Goal: Information Seeking & Learning: Check status

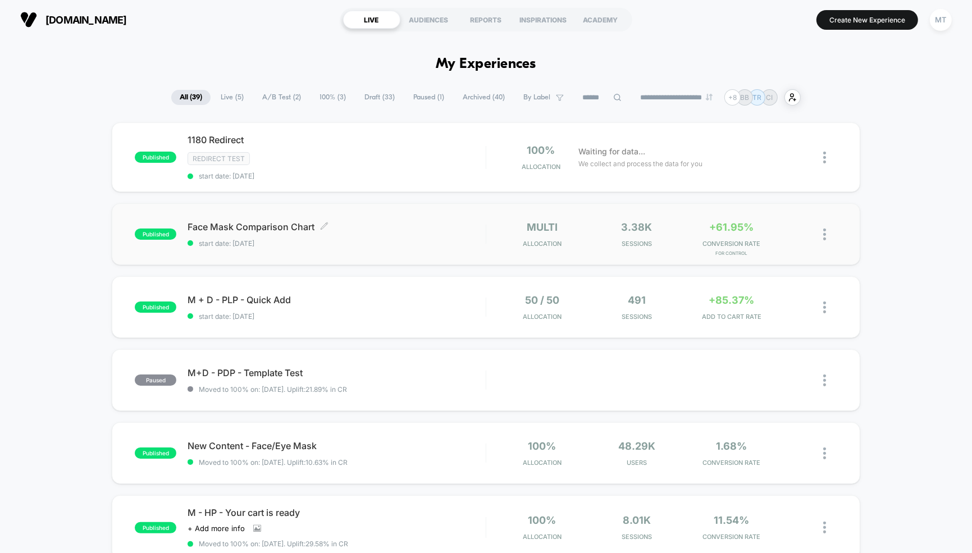
click at [279, 225] on span "Face Mask Comparison Chart Click to edit experience details" at bounding box center [337, 226] width 298 height 11
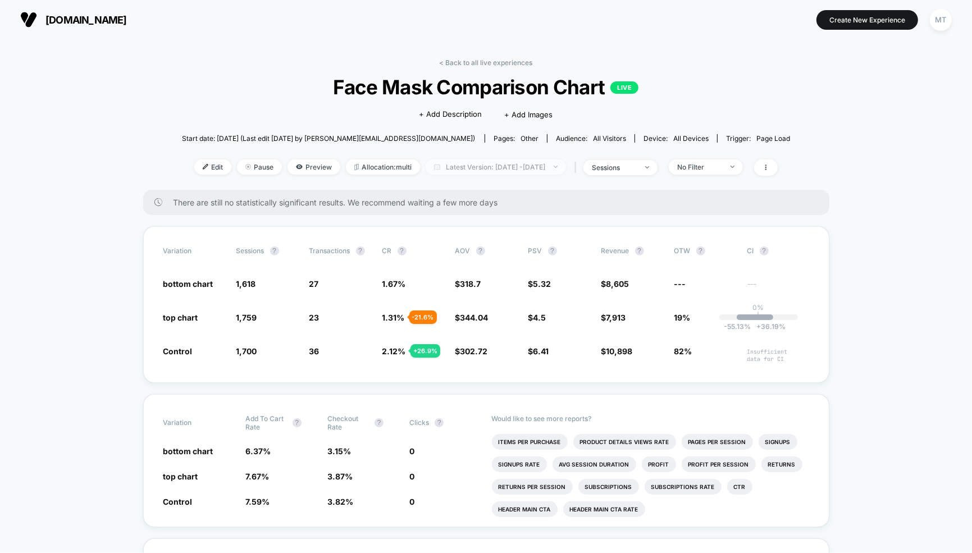
click at [484, 168] on span "Latest Version: Sep 8, 2025 - Sep 11, 2025" at bounding box center [496, 166] width 140 height 15
select select "*"
select select "****"
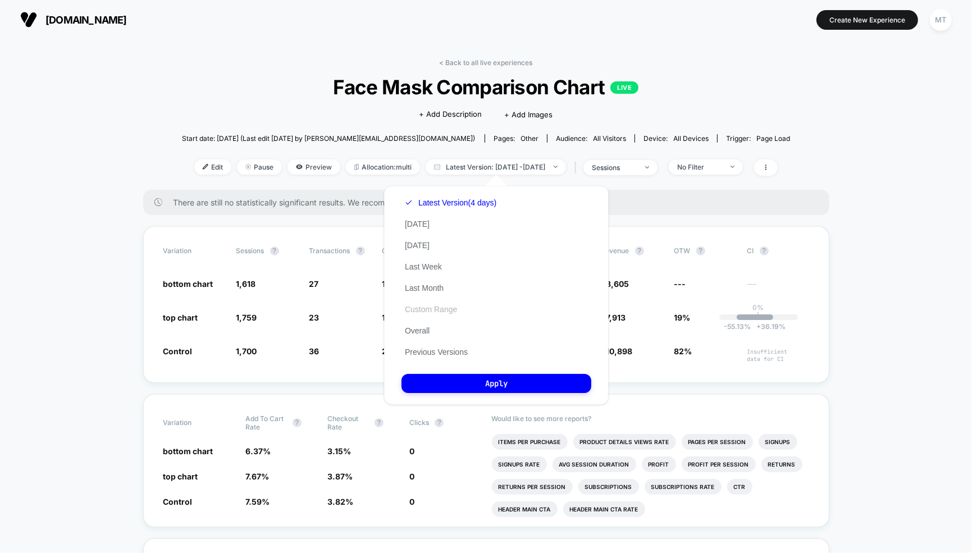
click at [421, 312] on button "Custom Range" at bounding box center [430, 309] width 59 height 10
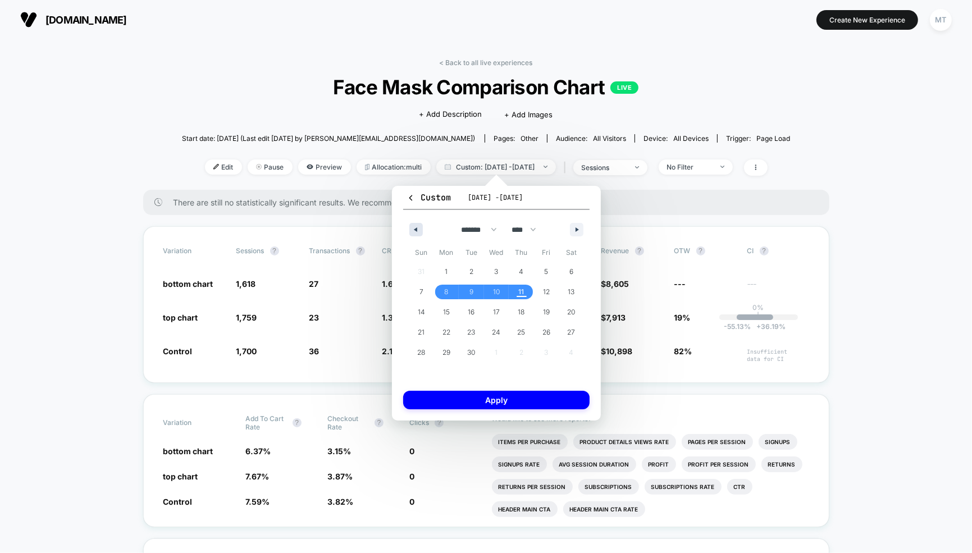
click at [418, 228] on button "button" at bounding box center [415, 229] width 13 height 13
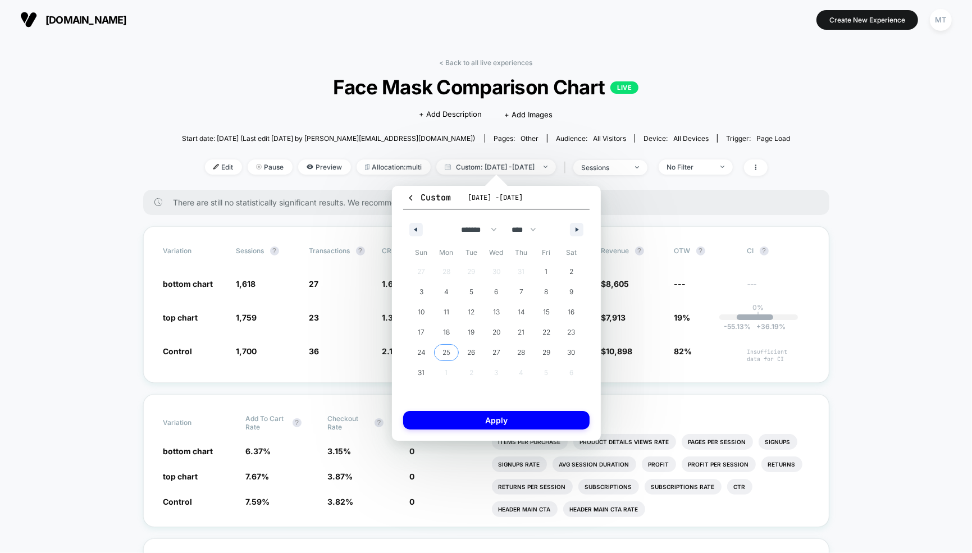
click at [444, 348] on span "25" at bounding box center [446, 353] width 8 height 20
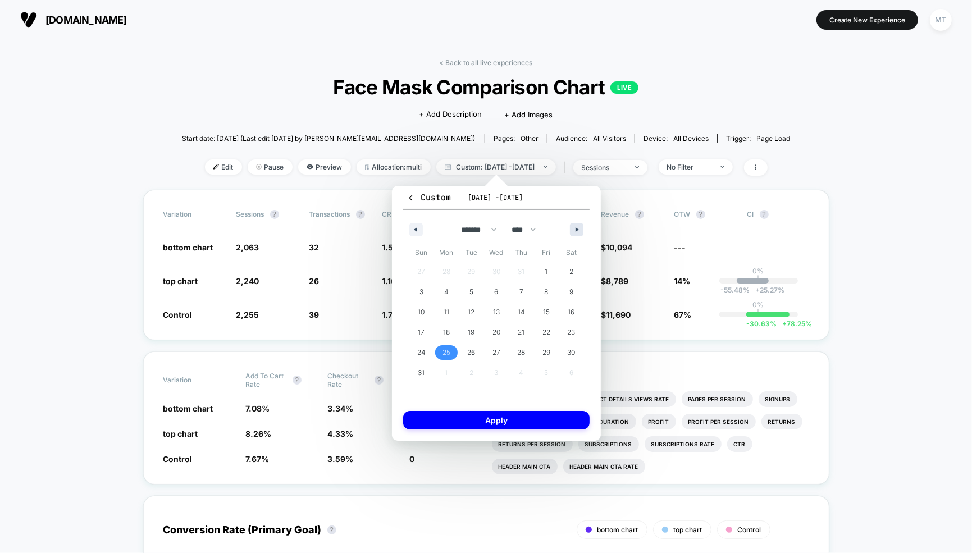
click at [576, 229] on icon "button" at bounding box center [579, 229] width 6 height 4
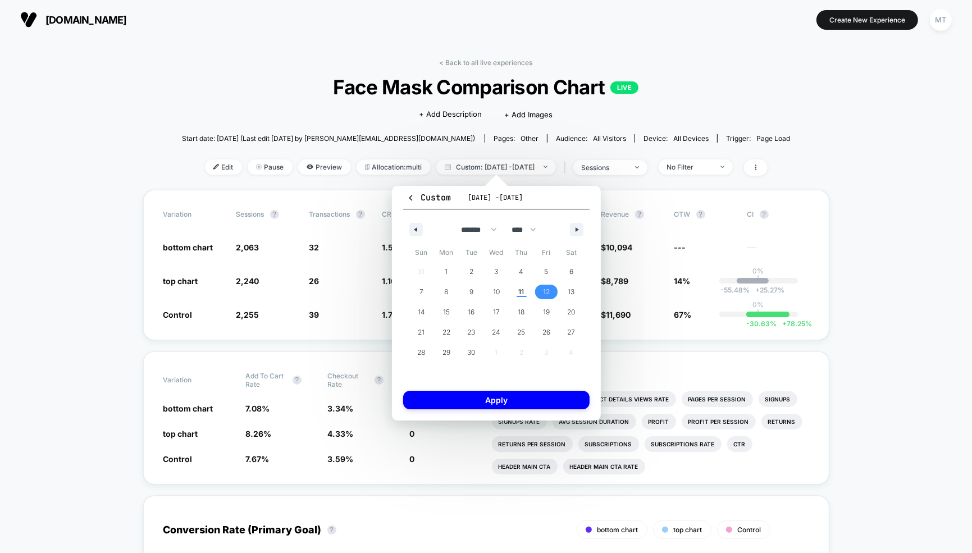
click at [547, 287] on span "12" at bounding box center [546, 292] width 7 height 20
select select "*"
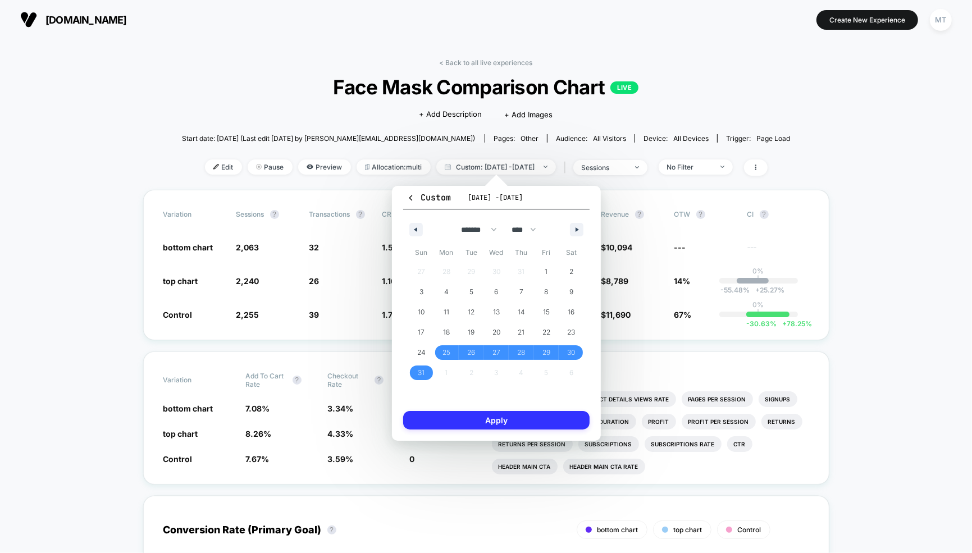
click at [507, 418] on button "Apply" at bounding box center [496, 420] width 186 height 19
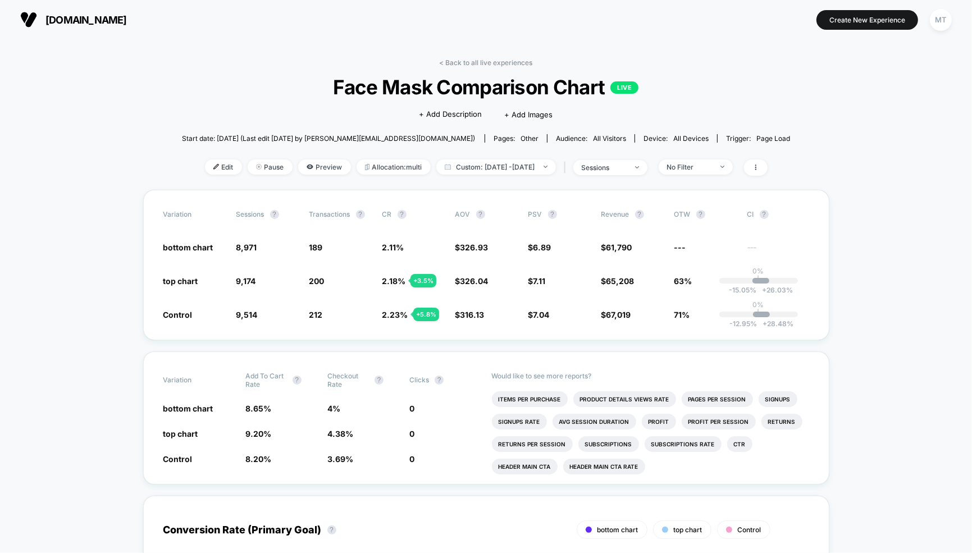
click at [942, 26] on div "MT" at bounding box center [941, 20] width 22 height 22
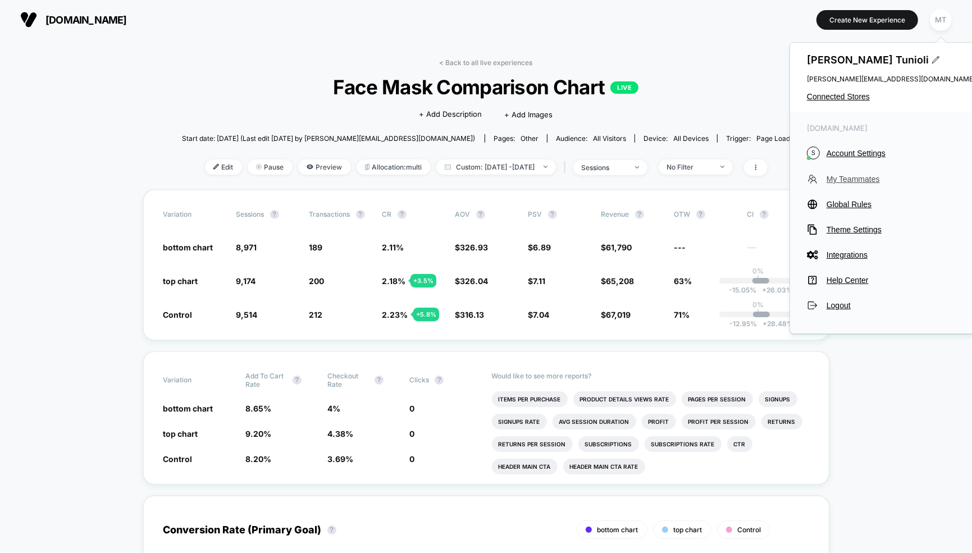
click at [842, 179] on span "My Teammates" at bounding box center [901, 179] width 149 height 9
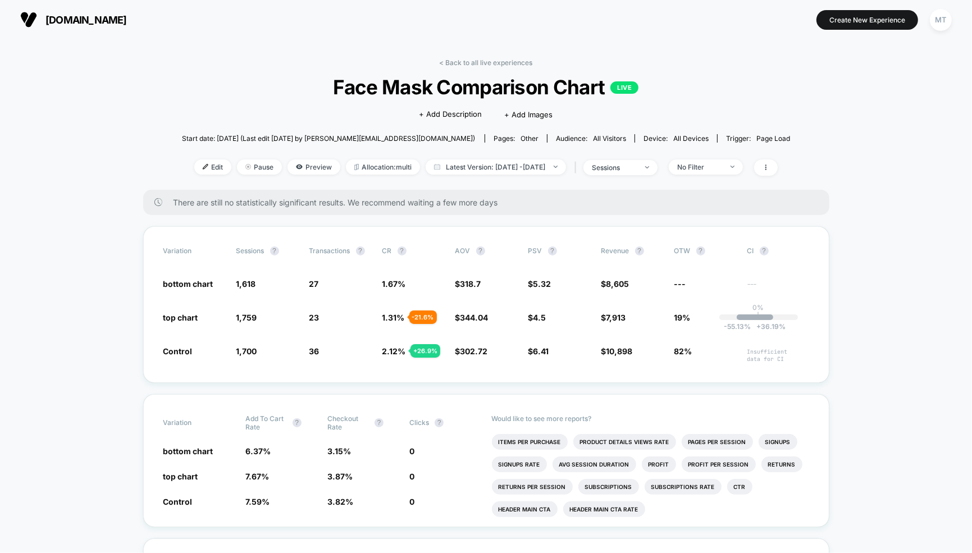
click at [504, 177] on div "< Back to all live experiences Face Mask Comparison Chart LIVE Click to edit ex…" at bounding box center [486, 123] width 609 height 131
click at [492, 166] on span "Latest Version: [DATE] - [DATE]" at bounding box center [496, 166] width 140 height 15
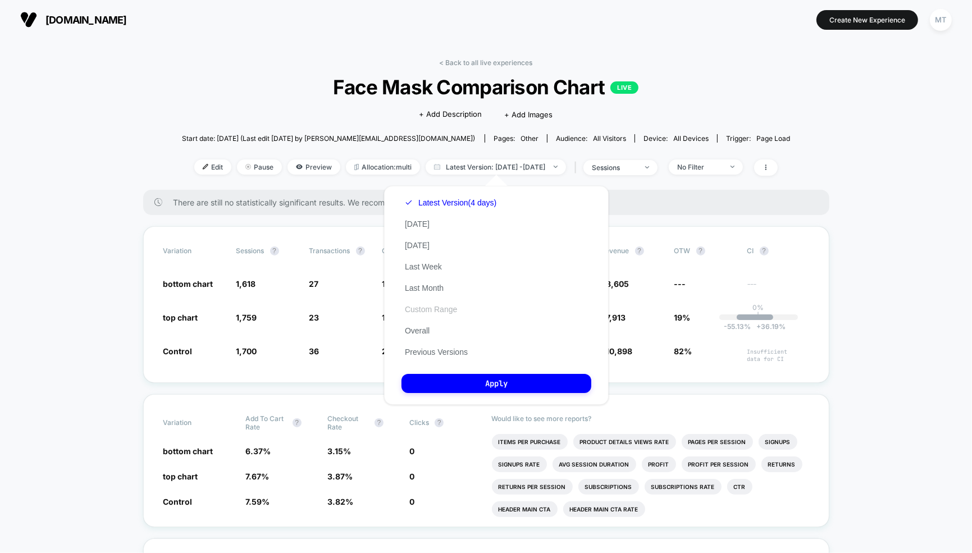
click at [429, 307] on button "Custom Range" at bounding box center [430, 309] width 59 height 10
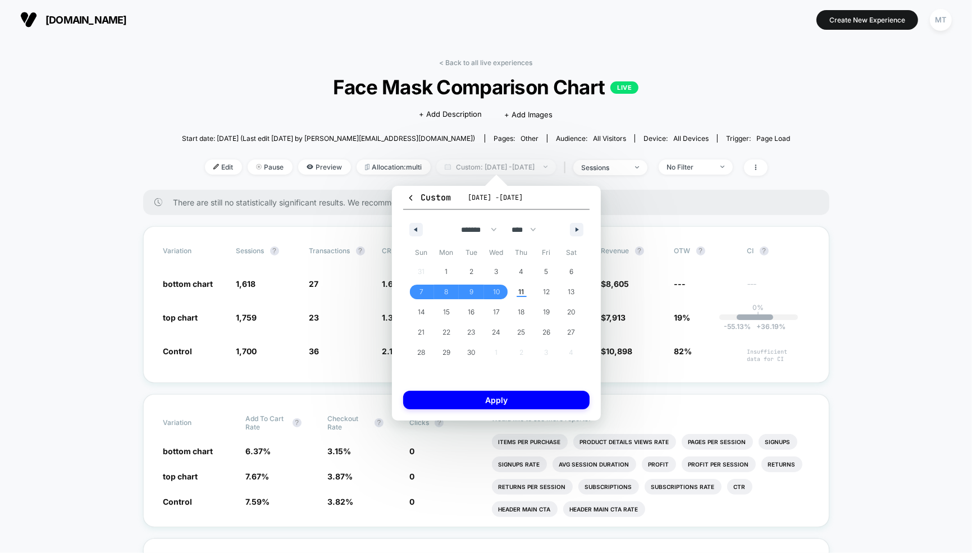
click at [472, 170] on span "Custom: [DATE] - [DATE]" at bounding box center [496, 166] width 120 height 15
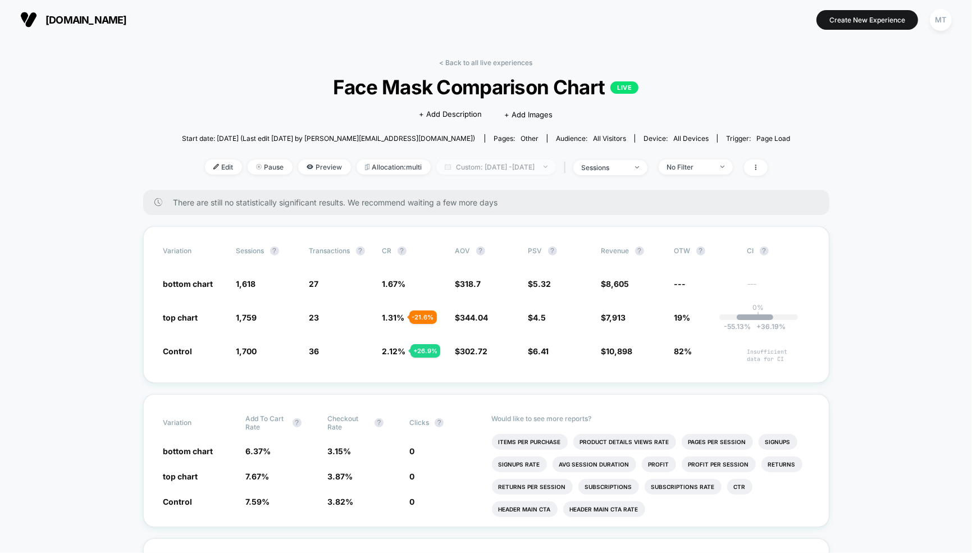
click at [461, 160] on span "Custom: Sep 7, 2025 - Sep 10, 2025" at bounding box center [496, 166] width 120 height 15
select select "*"
select select "****"
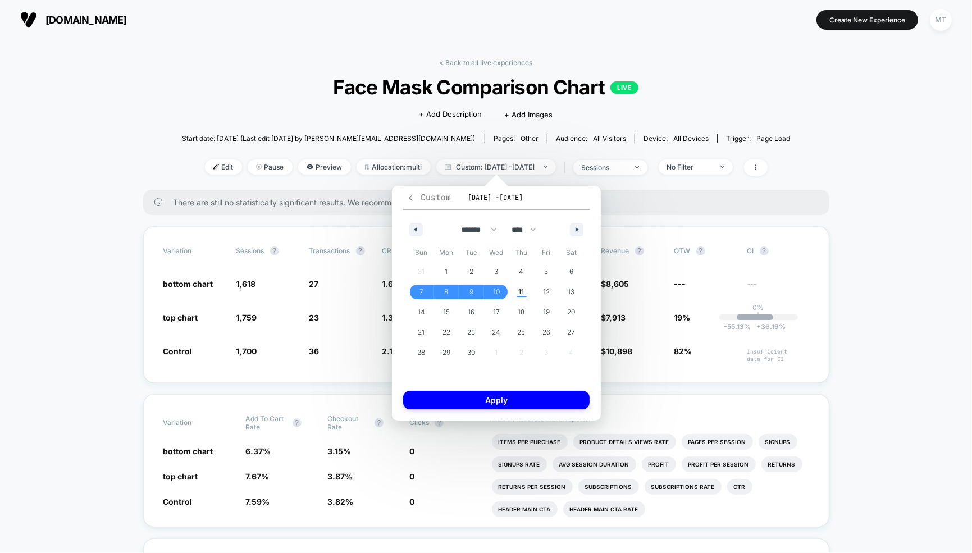
click at [414, 202] on span "Custom" at bounding box center [429, 197] width 44 height 11
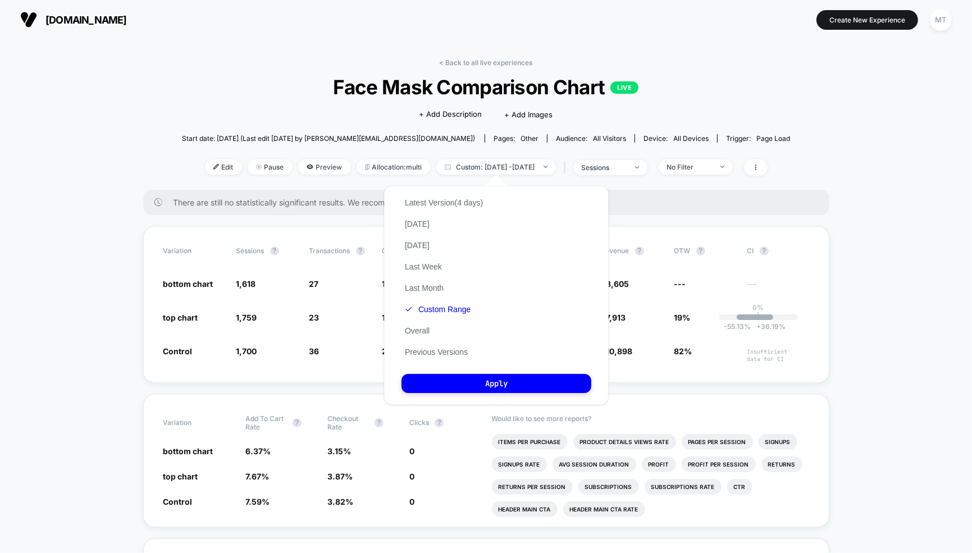
click at [427, 336] on div "Latest Version (4 days) Today Yesterday Last Week Last Month Custom Range Overa…" at bounding box center [443, 277] width 85 height 171
click at [420, 334] on button "Overall" at bounding box center [416, 331] width 31 height 10
click at [457, 381] on button "Apply" at bounding box center [496, 383] width 190 height 19
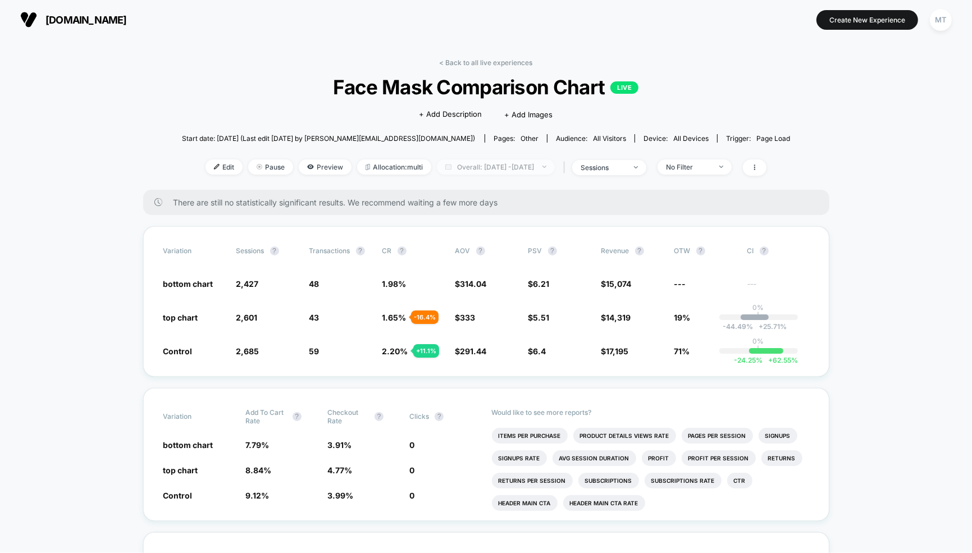
click at [494, 165] on span "Overall: Sep 7, 2025 - Sep 10, 2025" at bounding box center [496, 166] width 118 height 15
select select "*"
select select "****"
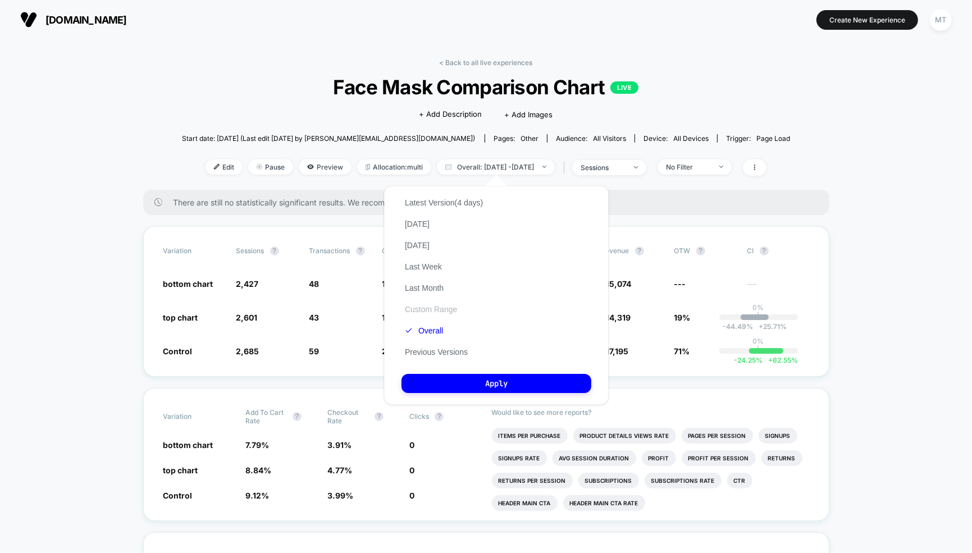
click at [437, 309] on button "Custom Range" at bounding box center [430, 309] width 59 height 10
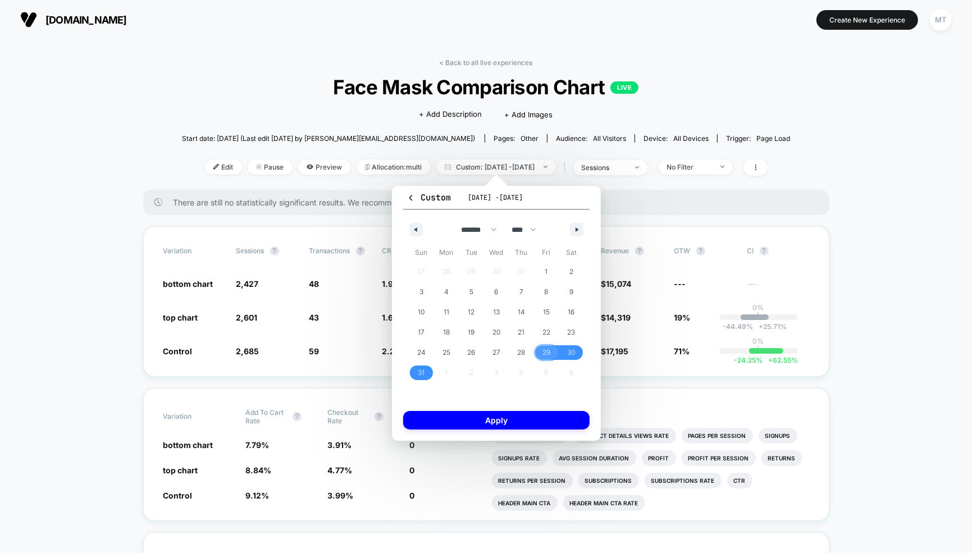
click at [543, 349] on span "29" at bounding box center [546, 353] width 8 height 20
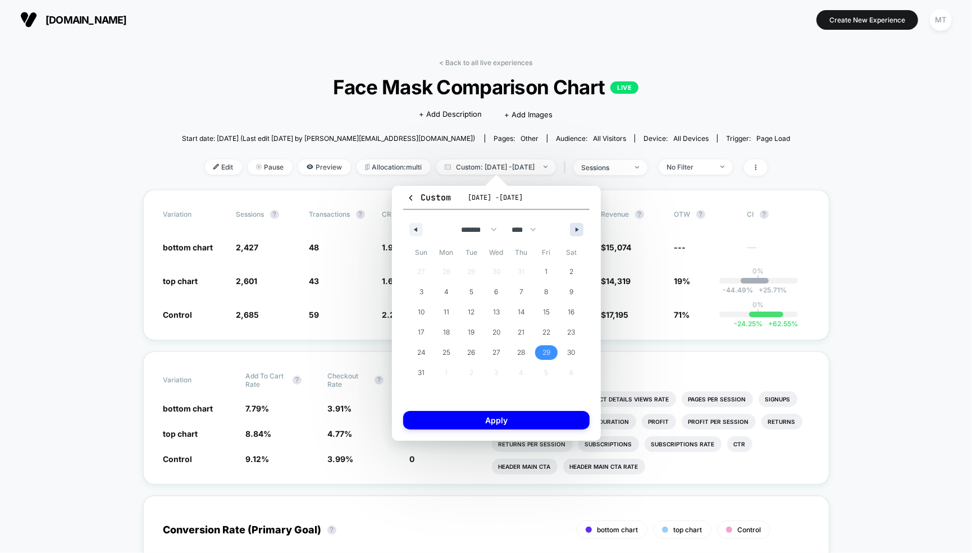
click at [577, 230] on icon "button" at bounding box center [579, 229] width 6 height 4
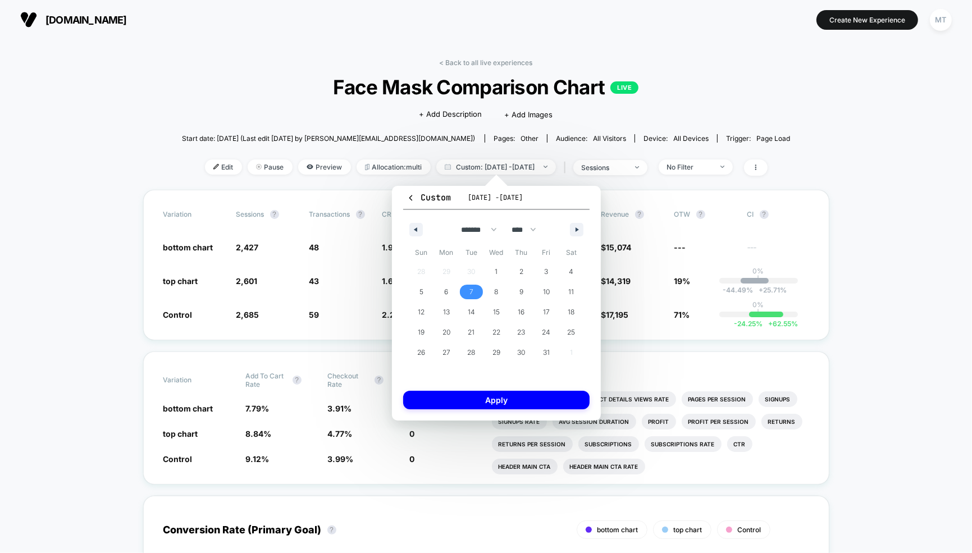
click at [464, 290] on span "7" at bounding box center [471, 292] width 25 height 15
select select "*"
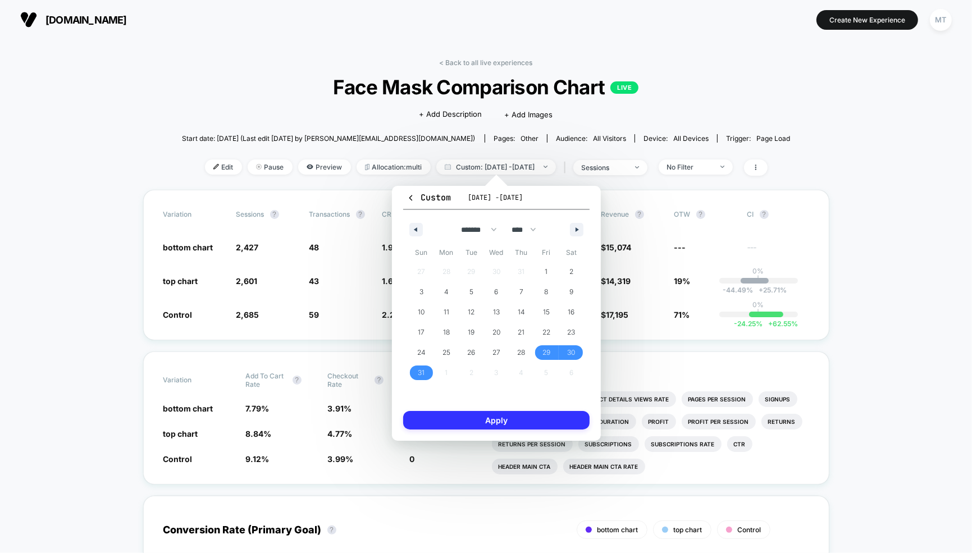
click at [483, 423] on button "Apply" at bounding box center [496, 420] width 186 height 19
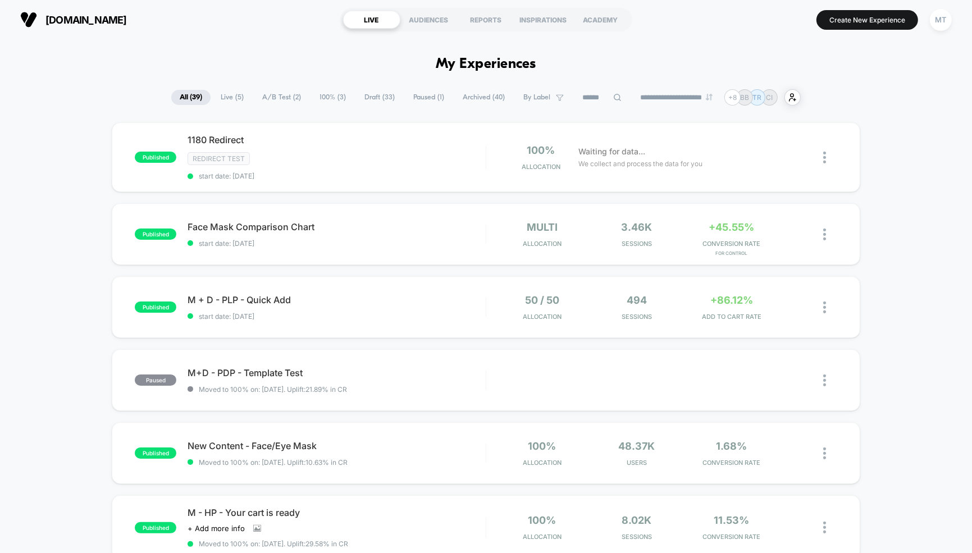
click at [223, 98] on span "Live ( 5 )" at bounding box center [232, 97] width 40 height 15
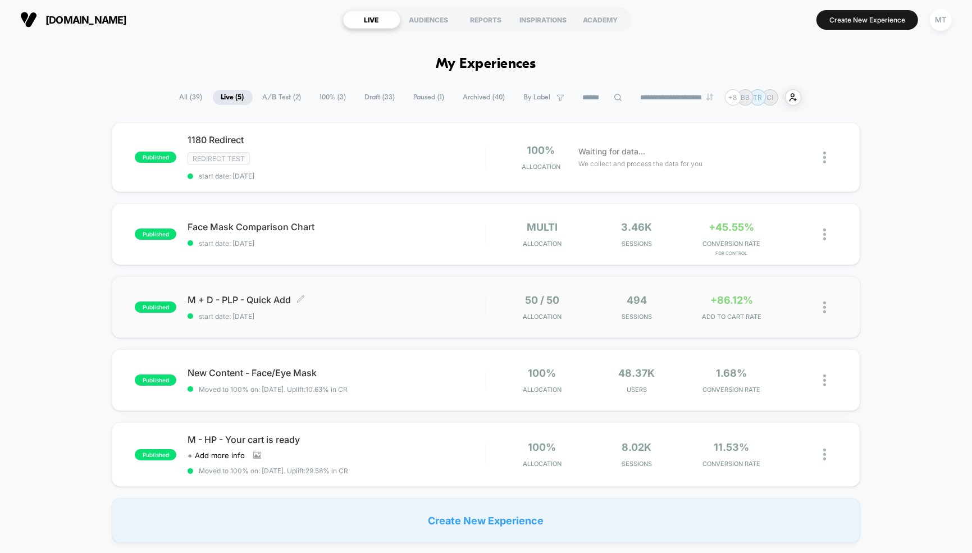
click at [380, 296] on span "M + D - PLP - Quick Add Click to edit experience details" at bounding box center [337, 299] width 298 height 11
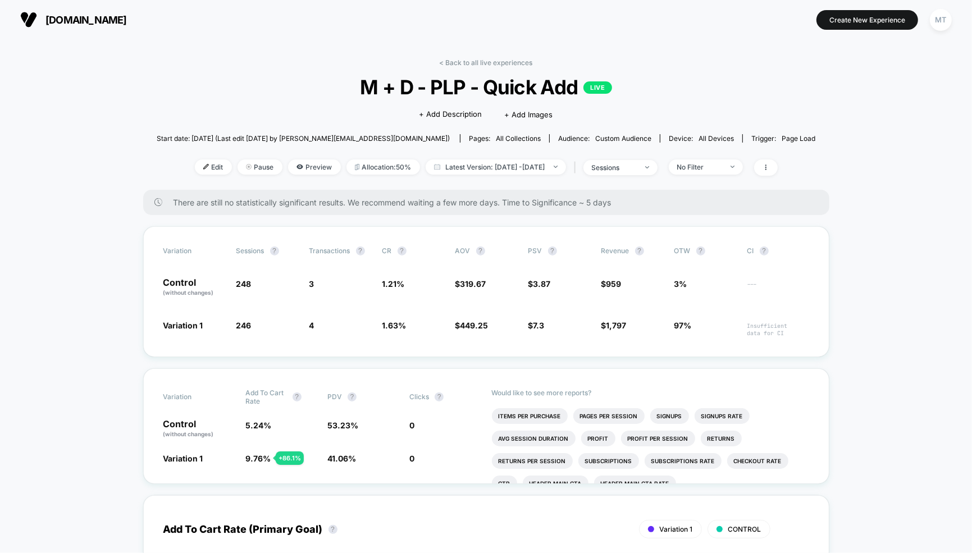
click at [513, 167] on span "Latest Version: Aug 26, 2025 - Sep 11, 2025" at bounding box center [496, 166] width 140 height 15
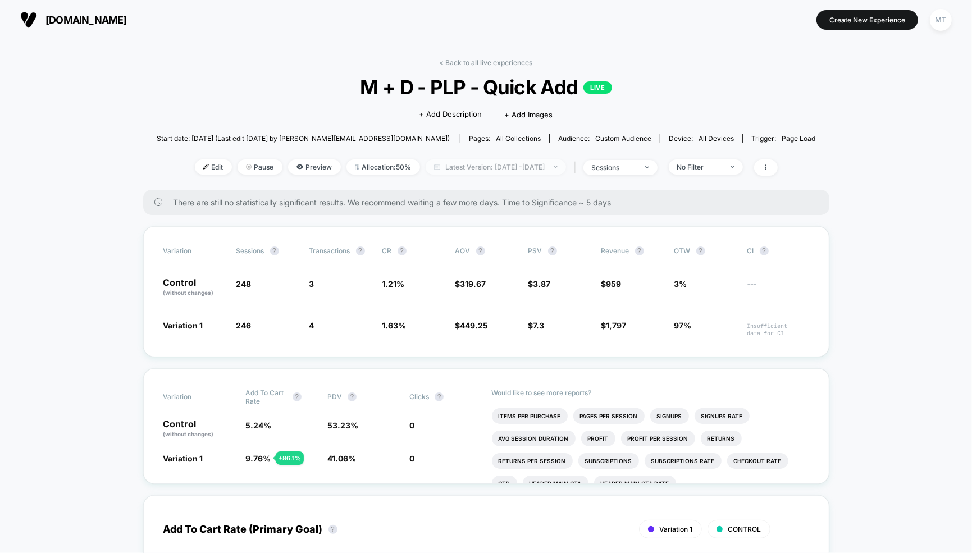
click at [492, 172] on span "Latest Version: Aug 26, 2025 - Sep 11, 2025" at bounding box center [496, 166] width 140 height 15
